Goal: Contribute content: Contribute content

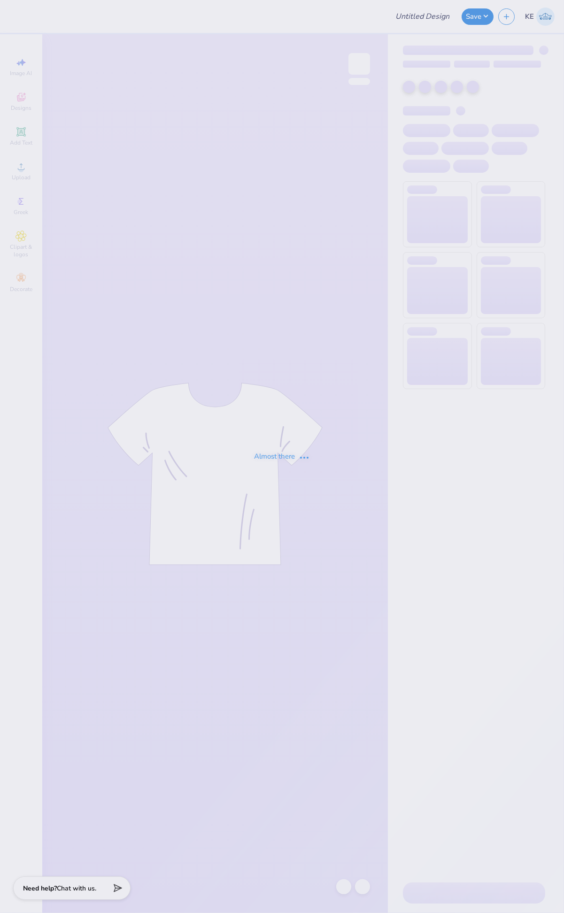
type input "GradRat Fall 2025 Shirts"
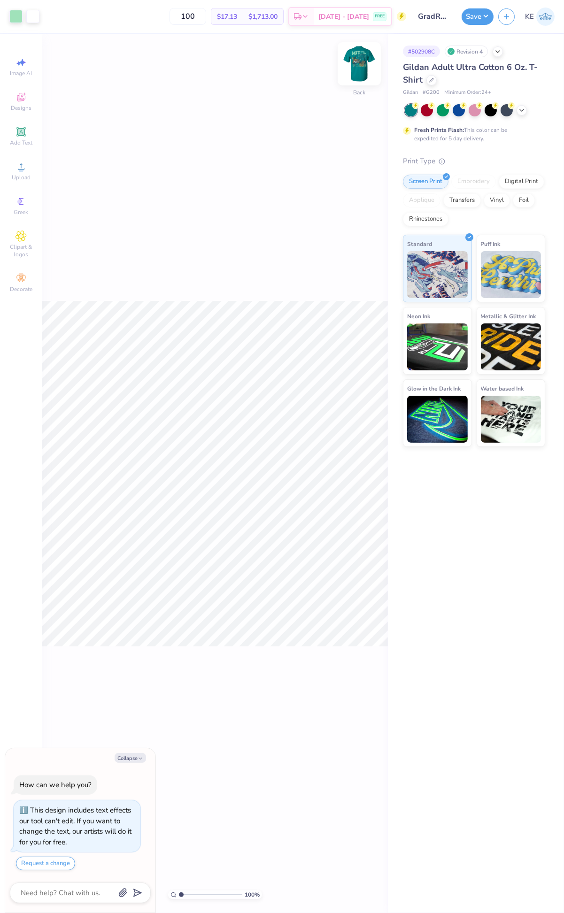
click at [350, 67] on img at bounding box center [359, 64] width 38 height 38
click at [15, 172] on icon at bounding box center [20, 166] width 11 height 11
click at [12, 169] on div "Upload" at bounding box center [21, 171] width 33 height 28
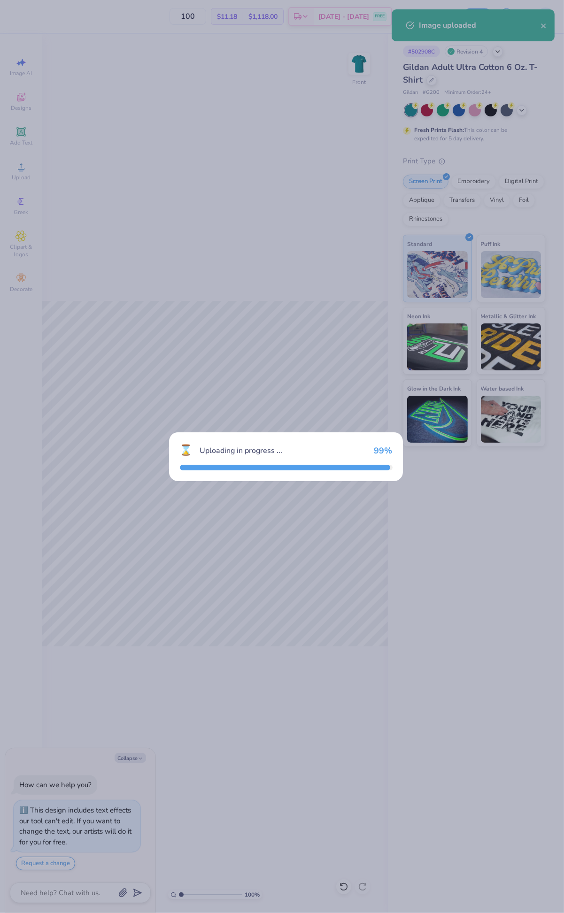
type textarea "x"
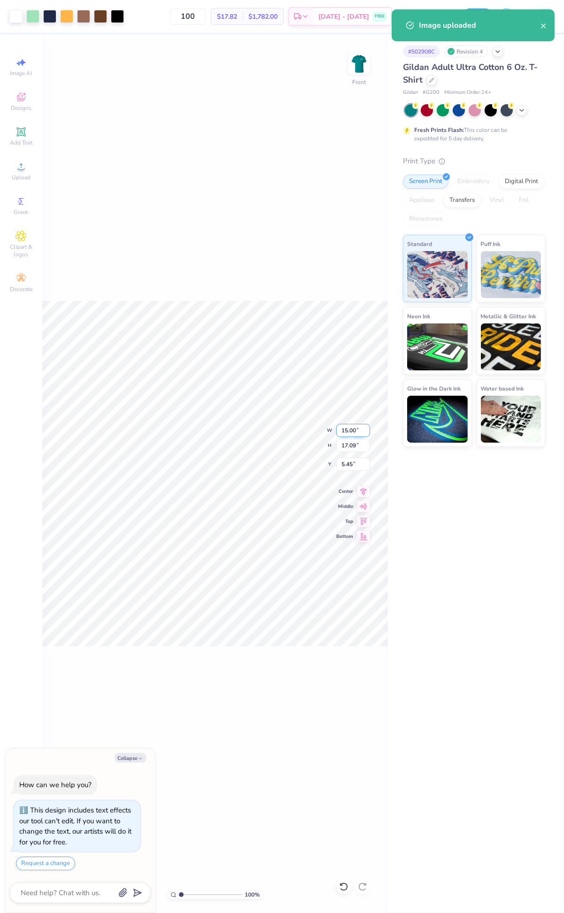
click at [348, 431] on input "15.00" at bounding box center [353, 430] width 34 height 13
click at [353, 445] on input "17.09" at bounding box center [353, 445] width 34 height 13
type input "15"
type textarea "x"
type input "13.16"
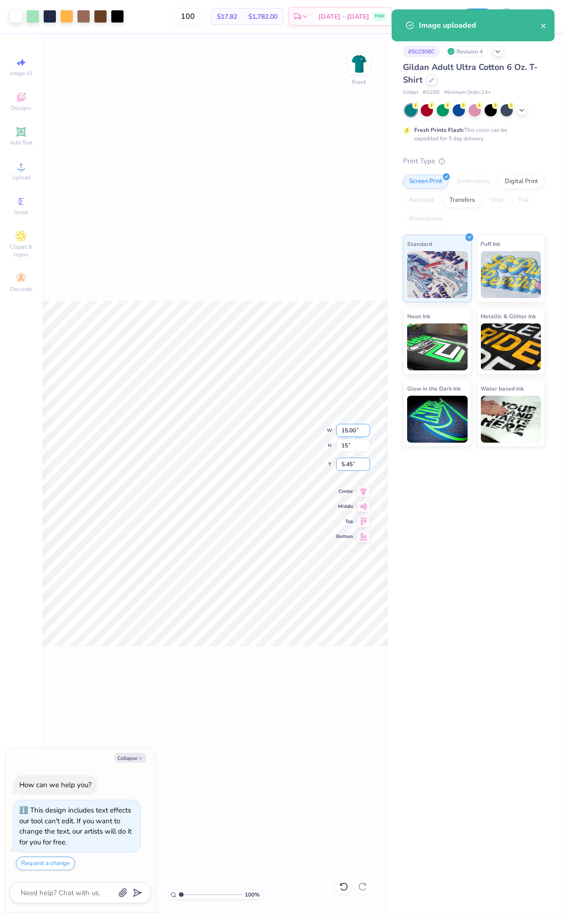
type input "15.00"
type input "6.50"
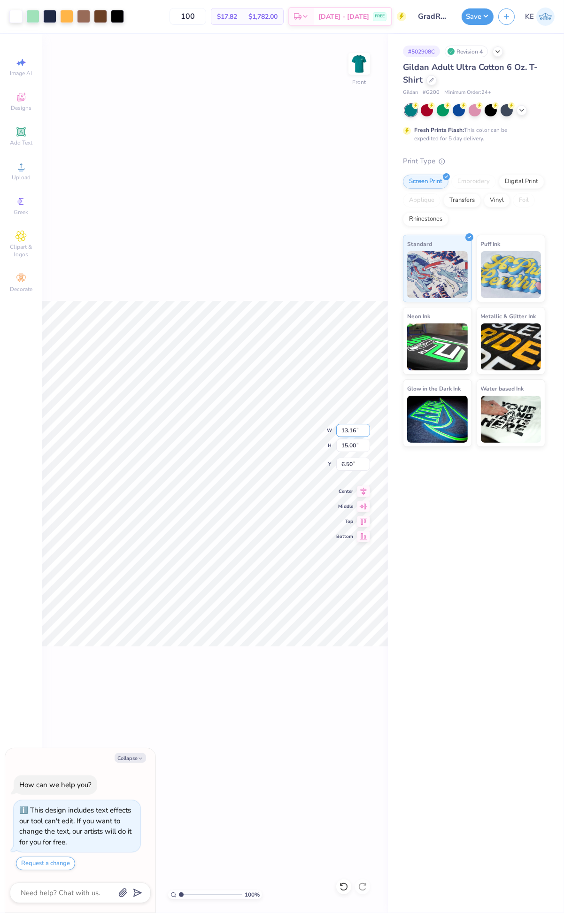
click at [352, 430] on input "13.16" at bounding box center [353, 430] width 34 height 13
type input "12.5"
type textarea "x"
type input "12.50"
type input "14.25"
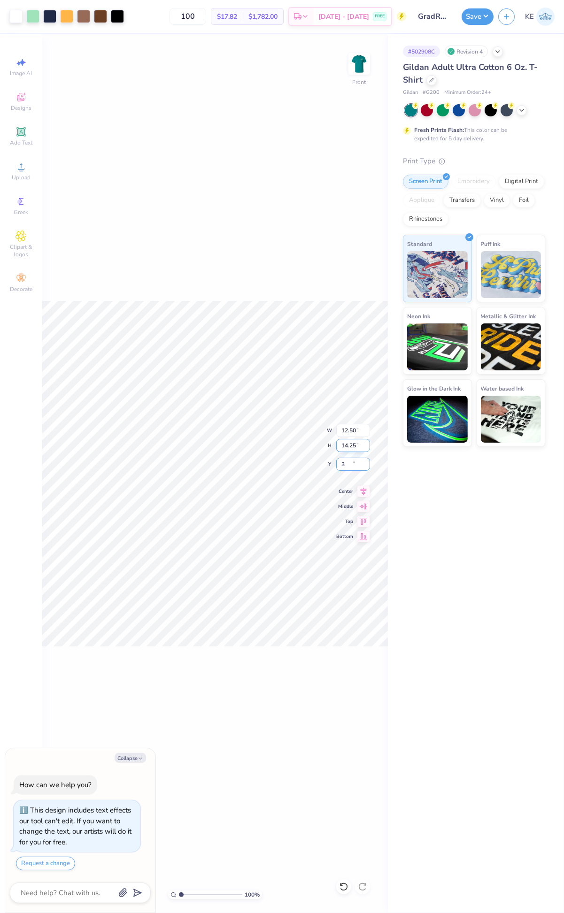
type input "3"
type textarea "x"
type input "3.00"
click at [345, 430] on input "12.50" at bounding box center [353, 430] width 34 height 13
type input "12"
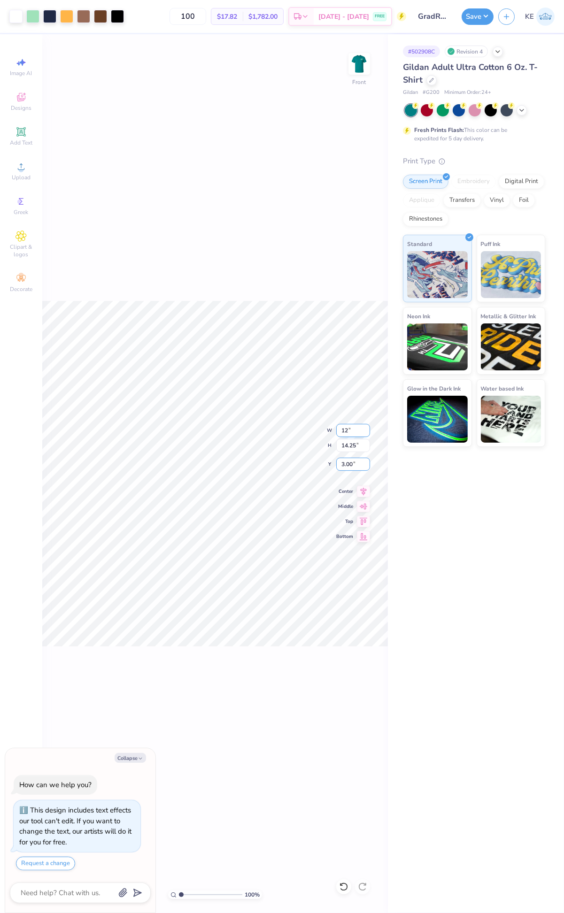
type textarea "x"
type input "12.00"
type input "13.68"
type input "3"
type textarea "x"
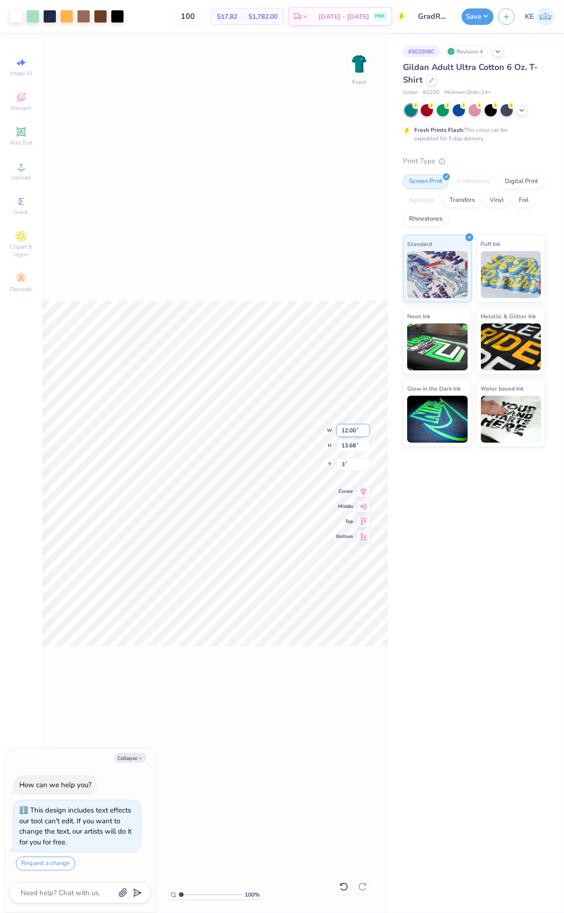
type input "3.00"
click at [311, 249] on div "100 % Front W 12.00 12.00 " H 13.68 13.68 " Y 3.00 3.00 " Center Middle Top Bot…" at bounding box center [215, 473] width 346 height 879
click at [27, 175] on span "Upload" at bounding box center [21, 178] width 19 height 8
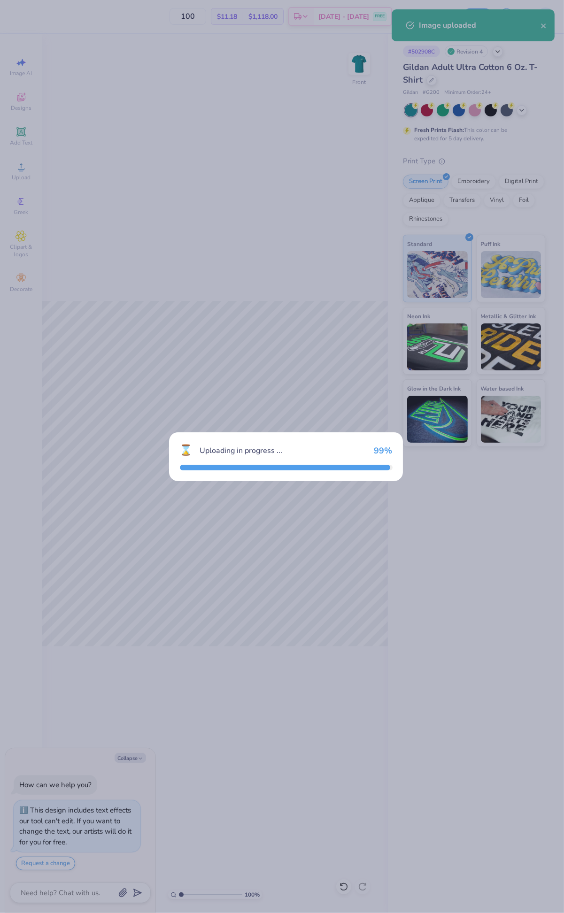
type textarea "x"
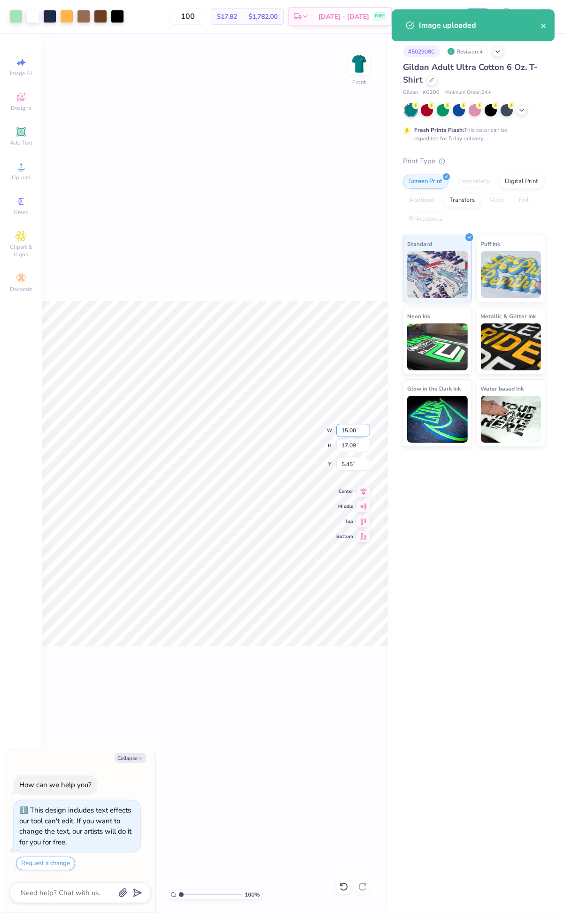
click at [348, 429] on input "15.00" at bounding box center [353, 430] width 34 height 13
click at [350, 429] on input "15.00" at bounding box center [353, 430] width 34 height 13
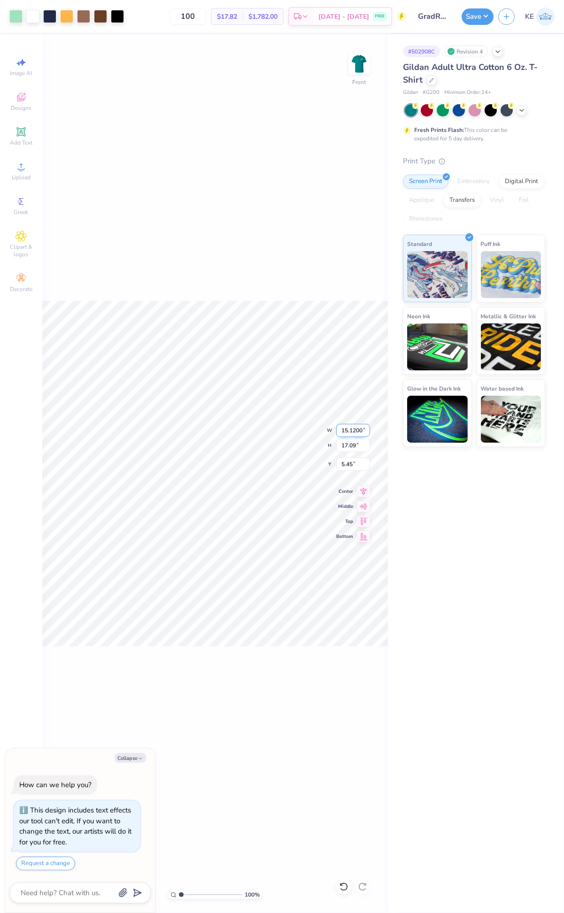
click at [350, 429] on input "15.1200" at bounding box center [353, 430] width 34 height 13
type input "12"
click at [345, 465] on input "5.45" at bounding box center [353, 464] width 34 height 13
type textarea "x"
type input "12.00"
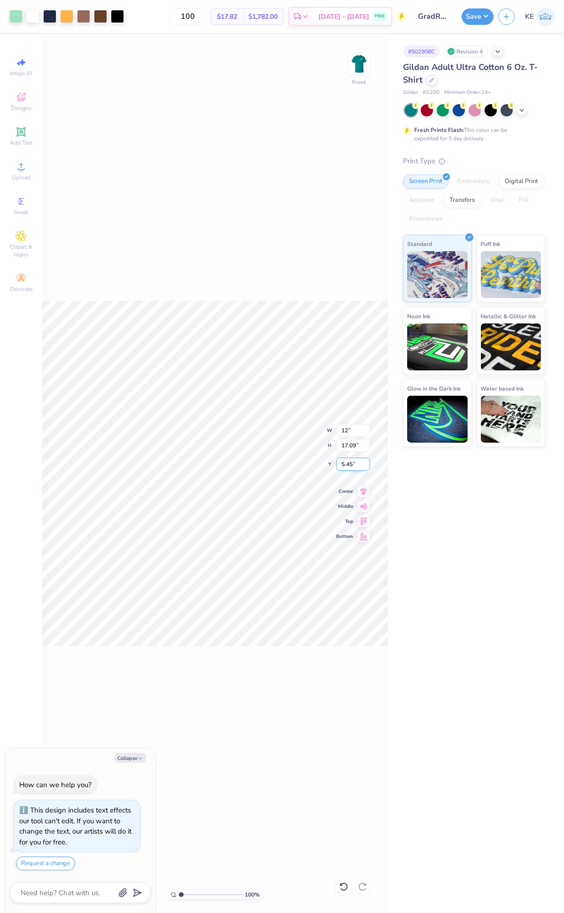
type input "13.68"
type input "3"
type textarea "x"
type input "3.00"
click at [366, 75] on img at bounding box center [359, 64] width 38 height 38
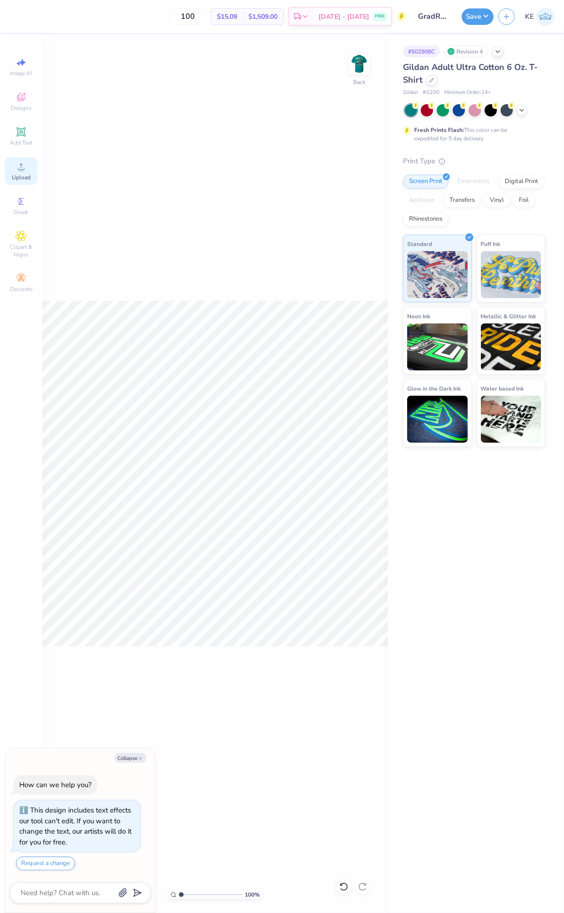
click at [23, 165] on icon at bounding box center [20, 166] width 11 height 11
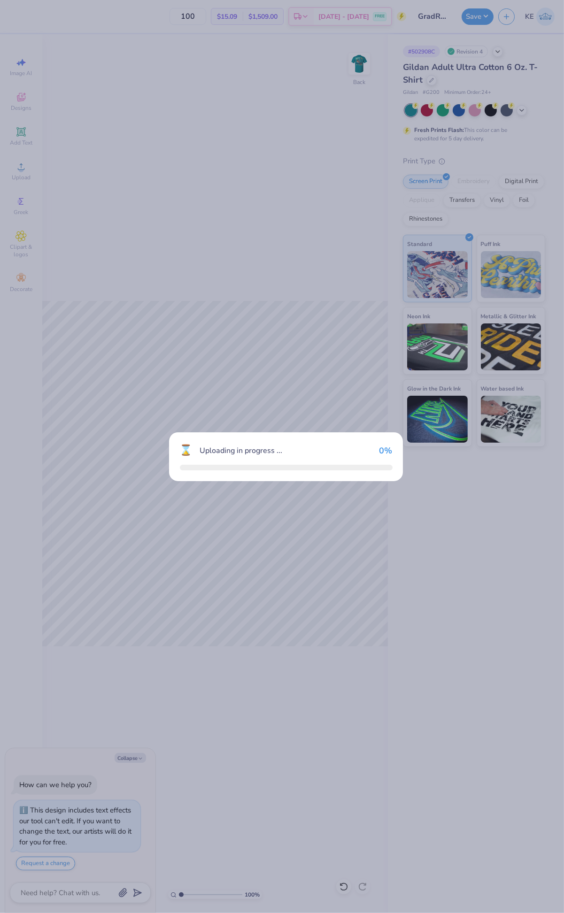
type textarea "x"
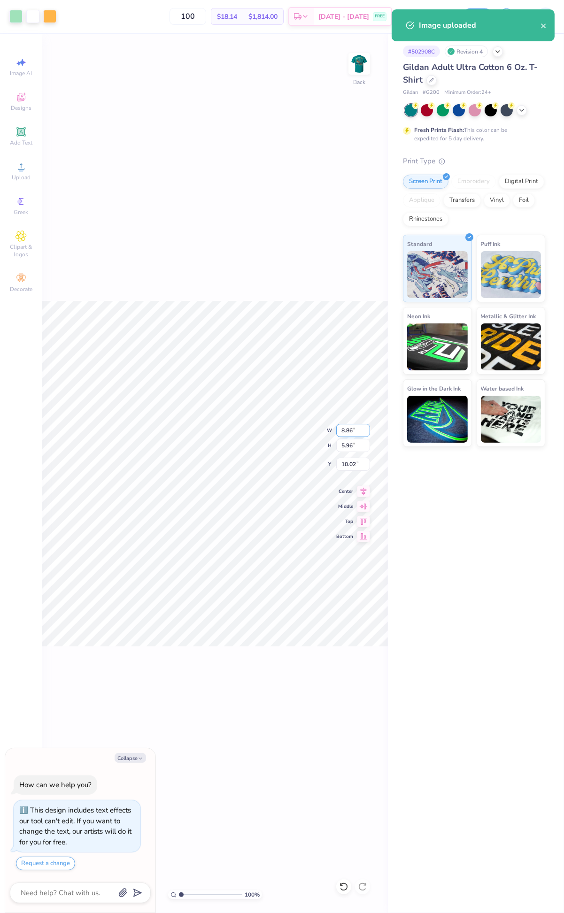
click at [353, 430] on input "8.86" at bounding box center [353, 430] width 34 height 13
type input "3.5"
type textarea "x"
type input "3.50"
type input "2.35"
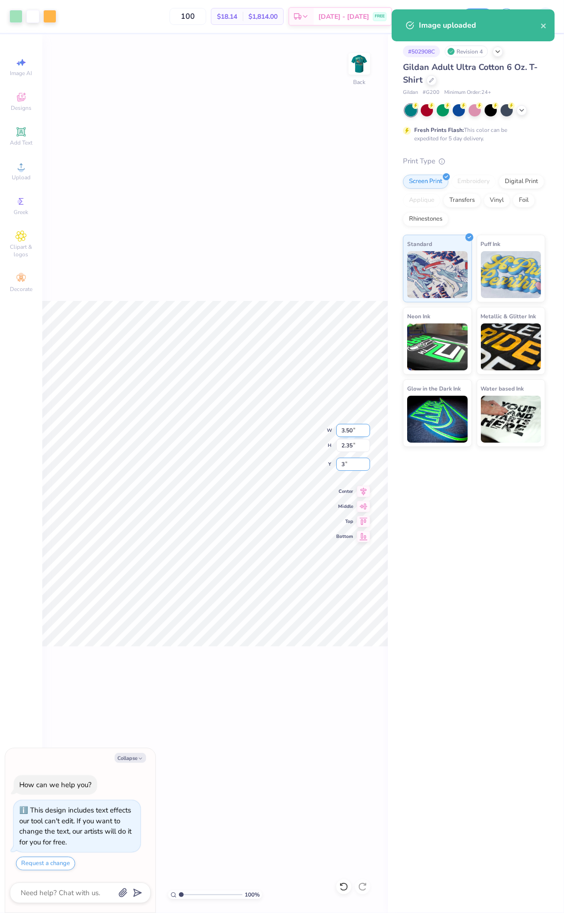
type input "3"
type textarea "x"
type input "3.00"
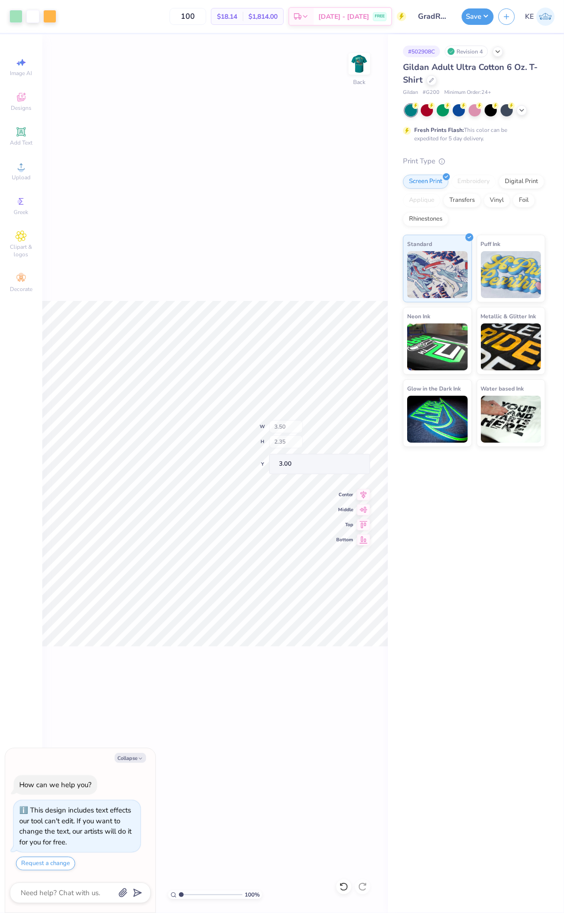
click at [298, 428] on div "100 % Back W 3.50 H 2.35 Y 3.00 Center Middle Top Bottom" at bounding box center [215, 473] width 346 height 879
click at [340, 283] on div "100 % Back" at bounding box center [215, 473] width 346 height 879
click at [163, 458] on div "100 % Back" at bounding box center [215, 473] width 346 height 879
click at [364, 65] on img at bounding box center [359, 64] width 38 height 38
click at [478, 19] on button "Save" at bounding box center [478, 15] width 32 height 16
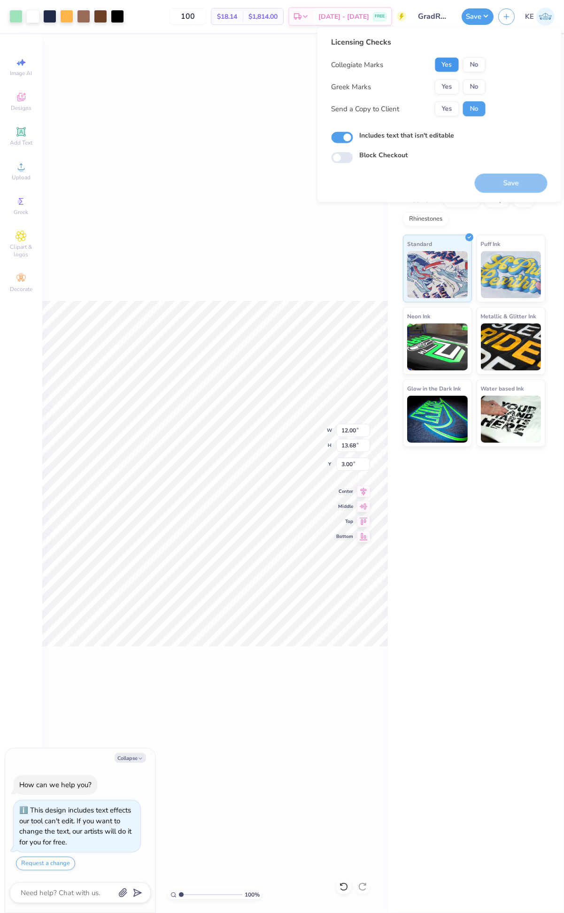
click at [455, 67] on button "Yes" at bounding box center [447, 64] width 24 height 15
click at [473, 85] on button "No" at bounding box center [474, 86] width 23 height 15
click at [515, 185] on button "Save" at bounding box center [511, 183] width 73 height 19
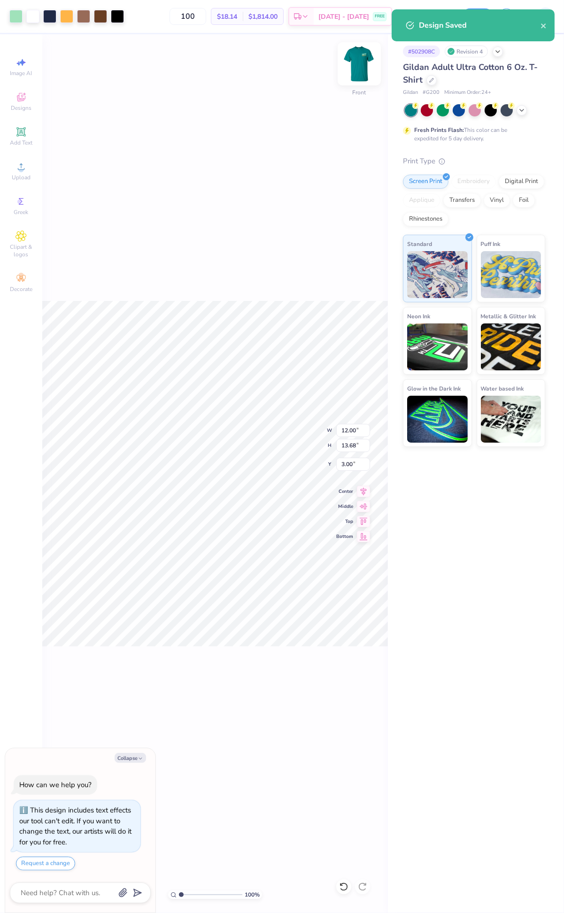
click at [357, 54] on img at bounding box center [359, 64] width 38 height 38
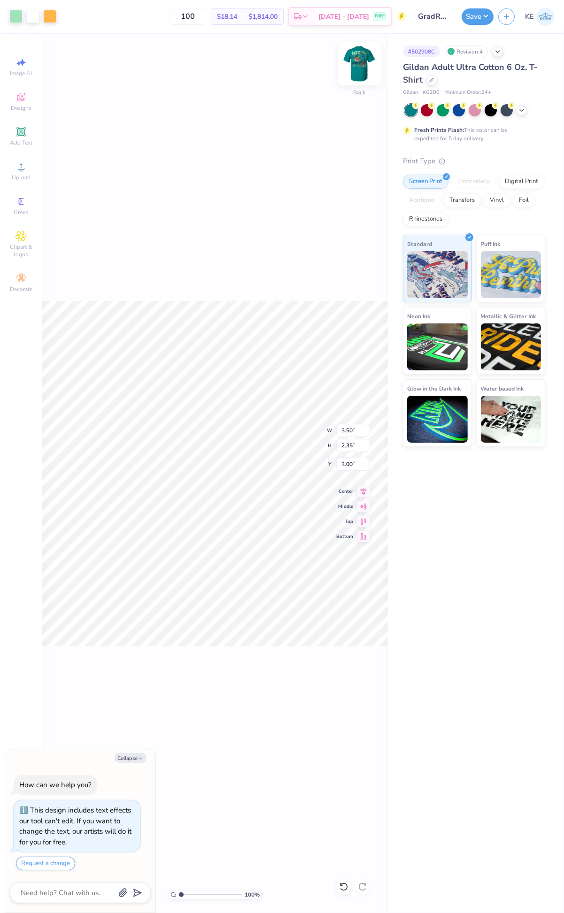
click at [361, 62] on img at bounding box center [359, 64] width 38 height 38
click at [298, 533] on div "100 % Front" at bounding box center [215, 473] width 346 height 879
type textarea "x"
click at [361, 62] on img at bounding box center [359, 64] width 38 height 38
click at [245, 509] on div "100 % Front" at bounding box center [215, 473] width 346 height 879
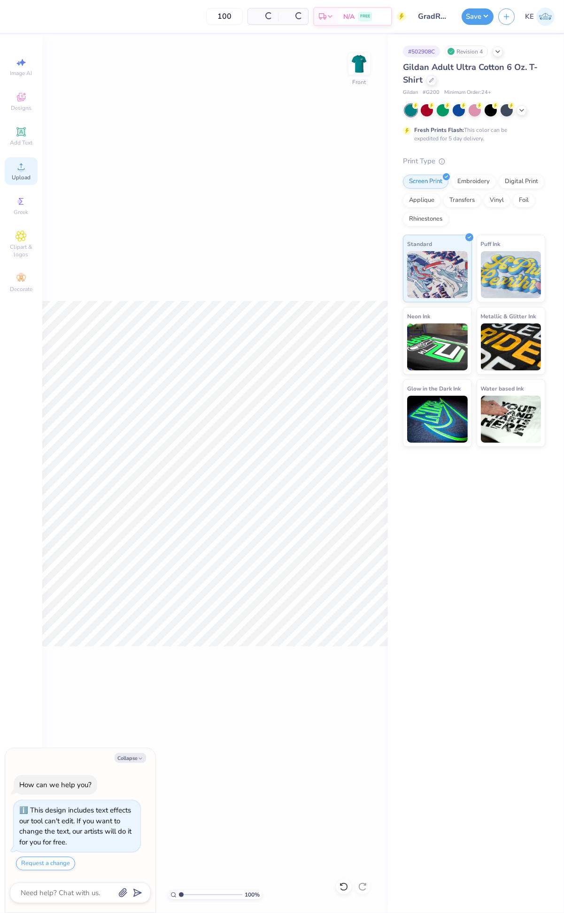
click at [19, 166] on icon at bounding box center [20, 166] width 11 height 11
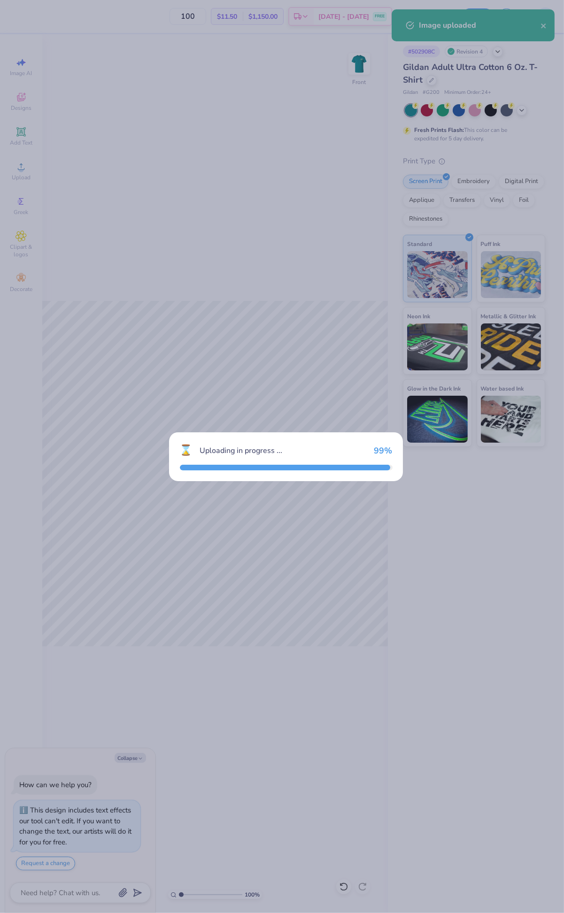
type textarea "x"
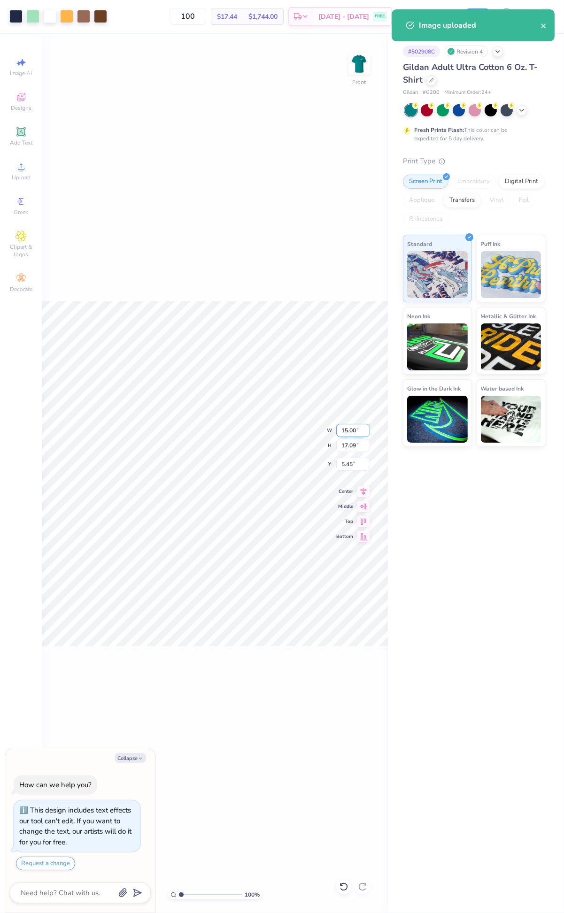
click at [353, 431] on input "15.00" at bounding box center [353, 430] width 34 height 13
type input "12"
type textarea "x"
type input "12.00"
type input "13.68"
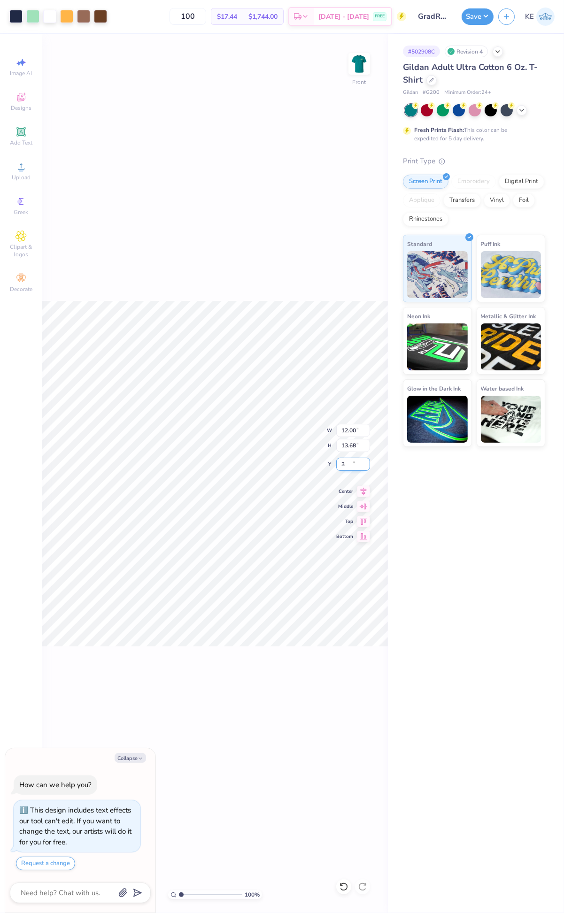
type input "3"
type textarea "x"
type input "3.00"
click at [484, 19] on button "Save" at bounding box center [478, 15] width 32 height 16
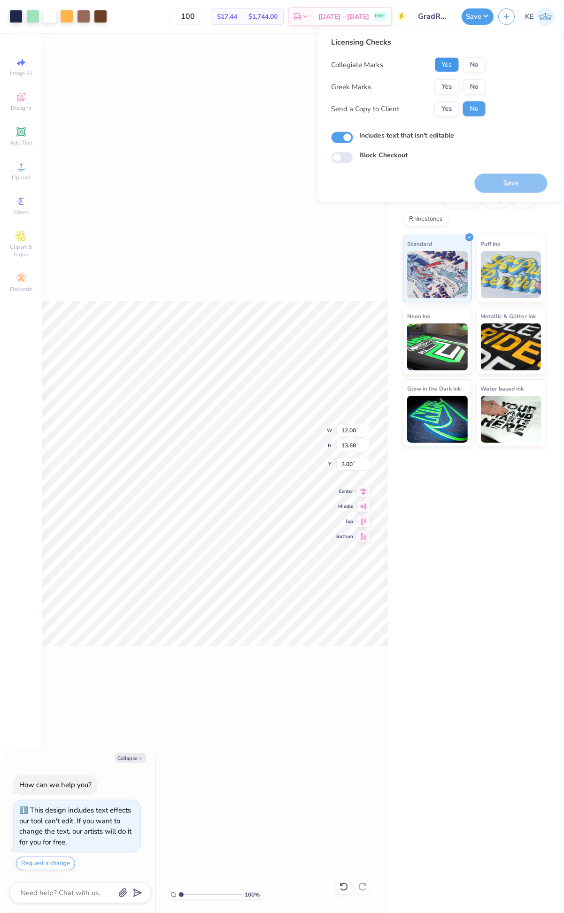
click at [452, 62] on button "Yes" at bounding box center [447, 64] width 24 height 15
click at [476, 84] on button "No" at bounding box center [474, 86] width 23 height 15
click at [517, 180] on button "Save" at bounding box center [511, 183] width 73 height 19
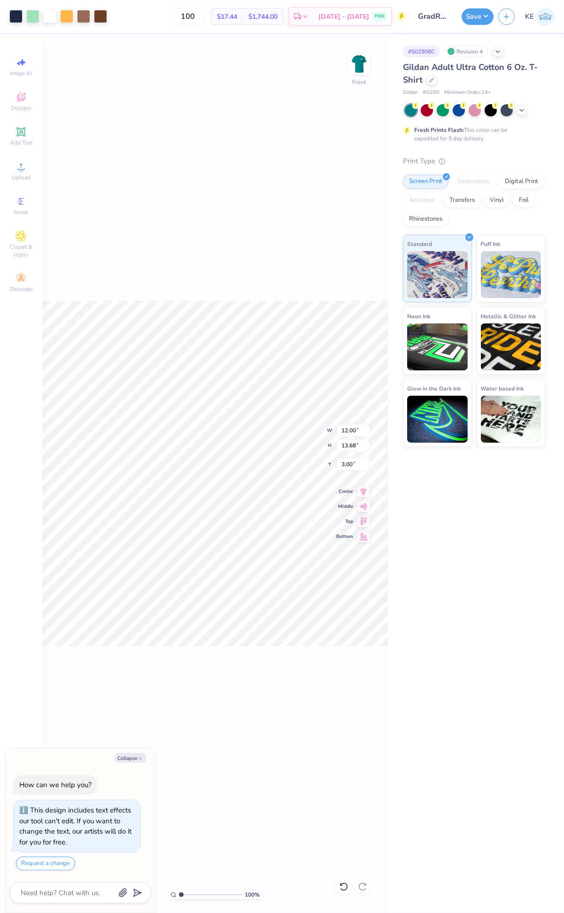
type textarea "x"
